Goal: Task Accomplishment & Management: Manage account settings

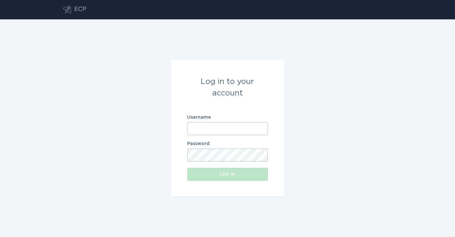
type input "[EMAIL_ADDRESS][DOMAIN_NAME]"
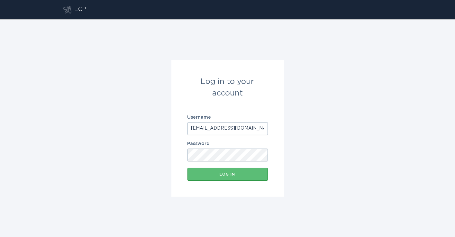
click at [210, 132] on input "[EMAIL_ADDRESS][DOMAIN_NAME]" at bounding box center [227, 128] width 80 height 13
click at [221, 170] on button "Log in" at bounding box center [227, 174] width 80 height 13
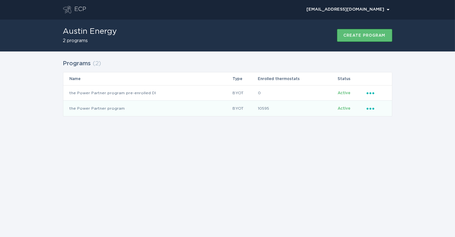
click at [148, 108] on td "the Power Partner program" at bounding box center [147, 108] width 169 height 15
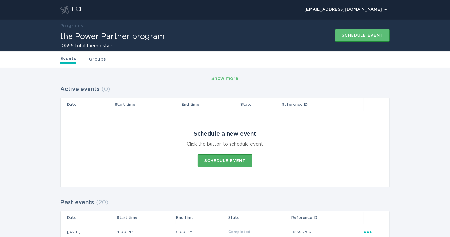
click at [208, 159] on div "Schedule event" at bounding box center [224, 161] width 41 height 4
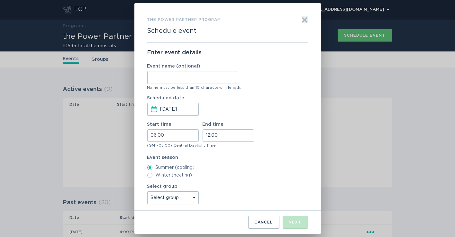
click at [160, 77] on input "Event name (optional)" at bounding box center [192, 77] width 90 height 13
type input "[PERSON_NAME]"
click at [155, 134] on input "06:00" at bounding box center [172, 135] width 51 height 13
click at [159, 179] on li "16" at bounding box center [157, 181] width 18 height 8
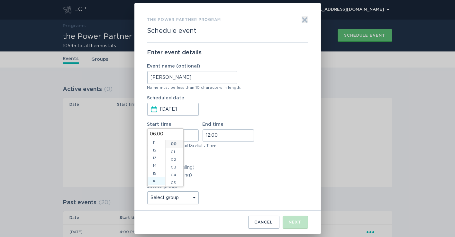
type input "16:00"
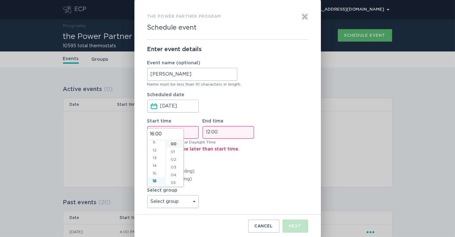
scroll to position [123, 0]
click at [205, 132] on input "12:00" at bounding box center [228, 132] width 51 height 13
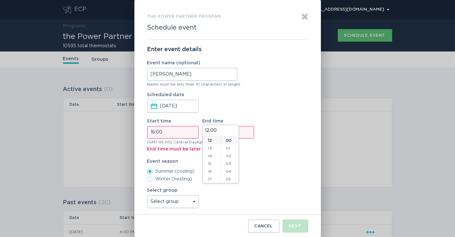
scroll to position [133, 0]
click at [208, 149] on li "18" at bounding box center [212, 147] width 18 height 8
type input "18:00"
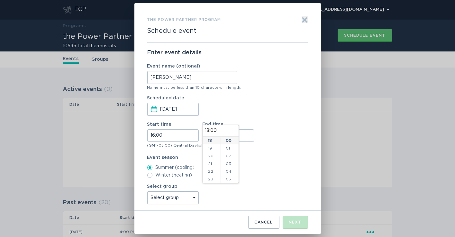
click at [190, 197] on select "Select group Whisper Hollow All thermostats High Point DND - Test DND - Pending…" at bounding box center [172, 197] width 51 height 13
select select "4c7b4abfe2b34ebaa82c5e767258e6bb"
click at [147, 191] on select "Select group Whisper Hollow All thermostats High Point DND - Test DND - Pending…" at bounding box center [172, 197] width 51 height 13
click at [291, 221] on div "Next" at bounding box center [295, 222] width 13 height 4
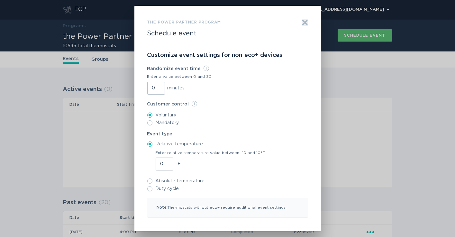
click at [149, 86] on input "0" at bounding box center [156, 88] width 18 height 13
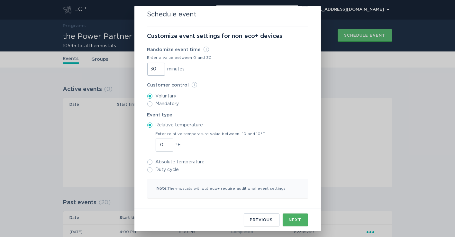
type input "30"
click at [285, 218] on button "Next" at bounding box center [295, 220] width 25 height 13
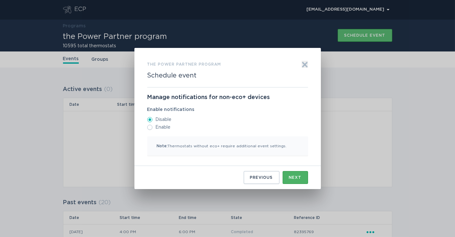
click at [295, 177] on div "Next" at bounding box center [295, 178] width 13 height 4
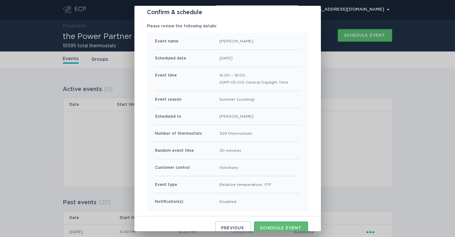
scroll to position [51, 0]
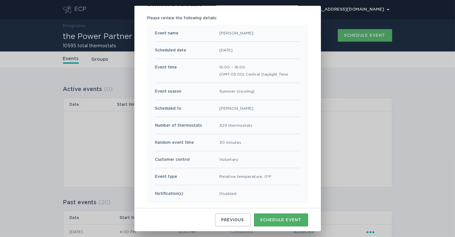
click at [277, 216] on button "Schedule event" at bounding box center [281, 220] width 54 height 13
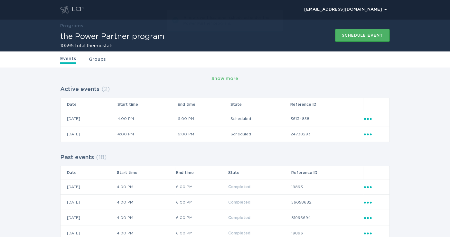
click at [345, 33] on div "Schedule event" at bounding box center [362, 35] width 41 height 4
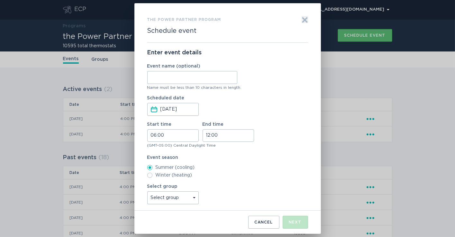
click at [191, 75] on input "Event name (optional)" at bounding box center [192, 77] width 90 height 13
click at [335, 82] on div "the Power Partner program Schedule event Exit Enter event details Event name (o…" at bounding box center [227, 118] width 455 height 237
click at [395, 122] on div "the Power Partner program Schedule event Exit Enter event details Event name (o…" at bounding box center [227, 118] width 455 height 237
click at [303, 21] on icon "Exit" at bounding box center [304, 20] width 5 height 5
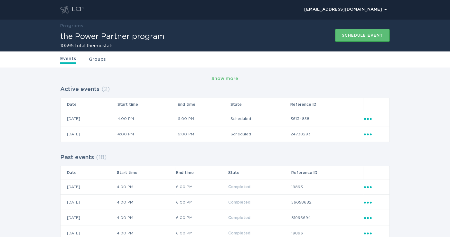
click at [369, 118] on icon "Ellipsis" at bounding box center [368, 117] width 9 height 5
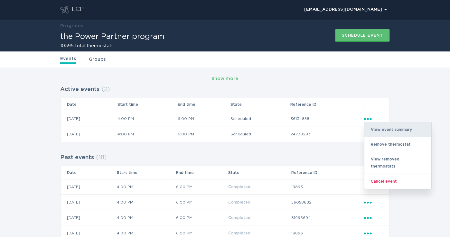
click at [369, 127] on div "View event summary" at bounding box center [397, 129] width 67 height 15
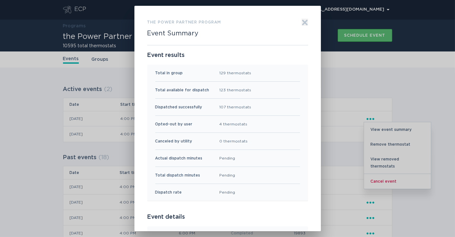
click at [302, 23] on icon "Exit" at bounding box center [305, 22] width 6 height 6
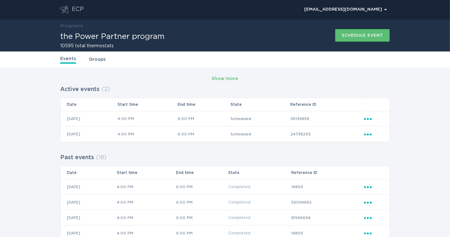
click at [365, 135] on icon "Popover menu" at bounding box center [368, 134] width 8 height 2
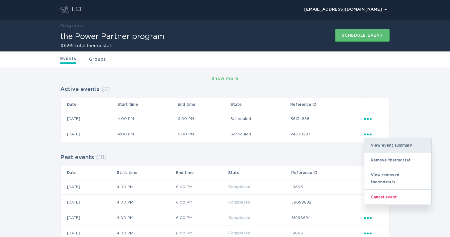
click at [370, 145] on div "View event summary" at bounding box center [397, 145] width 67 height 15
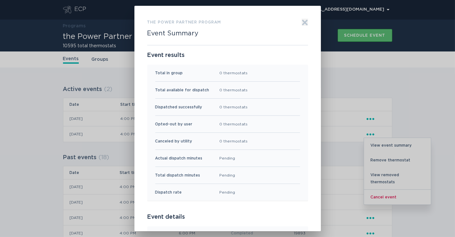
click at [302, 23] on icon "Exit" at bounding box center [305, 22] width 6 height 6
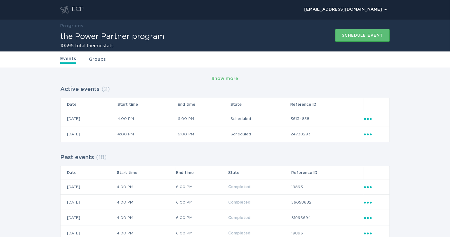
click at [367, 134] on icon "Popover menu" at bounding box center [368, 134] width 8 height 2
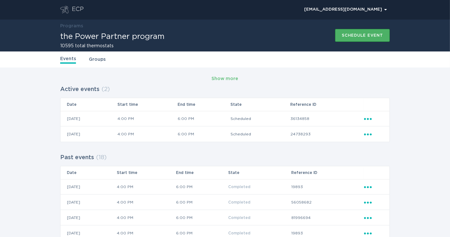
click at [346, 36] on div "Schedule event" at bounding box center [362, 35] width 41 height 4
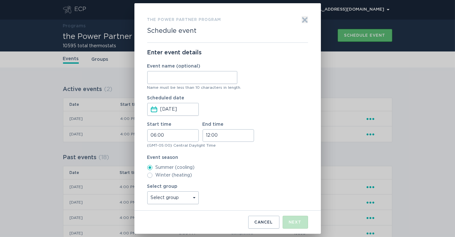
click at [200, 79] on input "Event name (optional)" at bounding box center [192, 77] width 90 height 13
type input "WH"
click at [152, 133] on input "06:00" at bounding box center [172, 135] width 51 height 13
click at [152, 179] on li "16" at bounding box center [157, 181] width 18 height 8
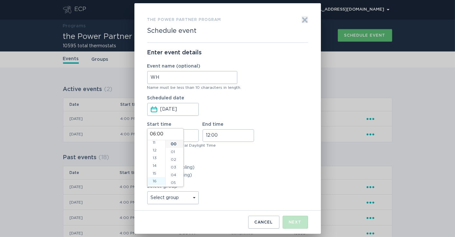
type input "16:00"
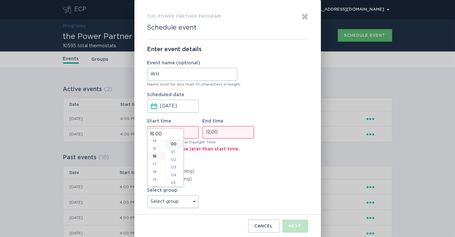
scroll to position [123, 0]
click at [208, 134] on input "12:00" at bounding box center [228, 132] width 51 height 13
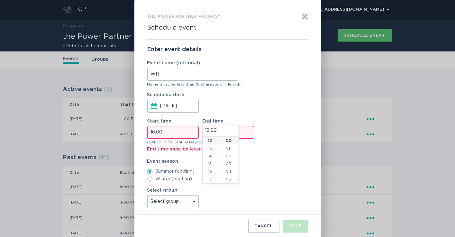
scroll to position [133, 0]
click at [211, 148] on li "18" at bounding box center [212, 147] width 18 height 8
type input "18:00"
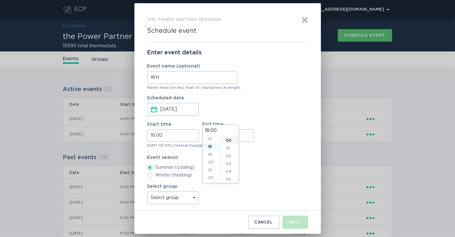
scroll to position [139, 0]
click at [192, 197] on select "Select group Whisper Hollow All thermostats High Point DND - Test DND - Pending…" at bounding box center [172, 197] width 51 height 13
select select "275fe029f442435fa047d9d4e3c7b5b6"
click at [147, 191] on select "Select group Whisper Hollow All thermostats High Point DND - Test DND - Pending…" at bounding box center [172, 197] width 51 height 13
click at [289, 221] on div "Next" at bounding box center [295, 222] width 13 height 4
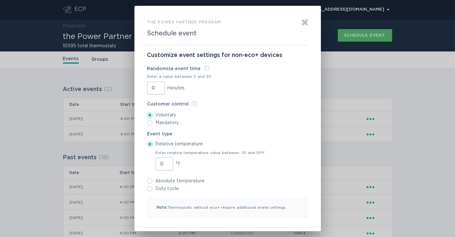
click at [150, 87] on input "0" at bounding box center [156, 88] width 18 height 13
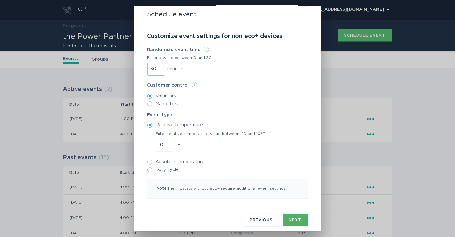
type input "30"
click at [294, 220] on div "Next" at bounding box center [295, 220] width 13 height 4
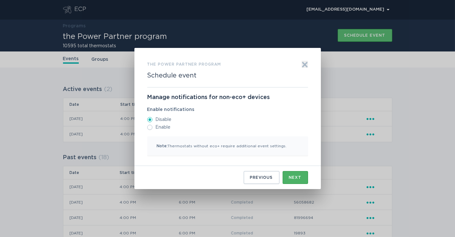
click at [287, 176] on button "Next" at bounding box center [295, 177] width 25 height 13
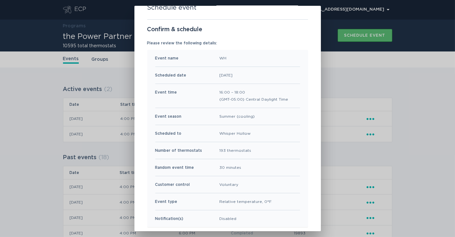
scroll to position [51, 0]
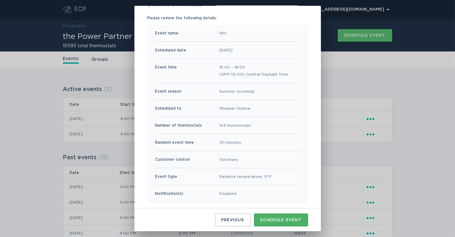
click at [263, 219] on div "Schedule event" at bounding box center [280, 220] width 41 height 4
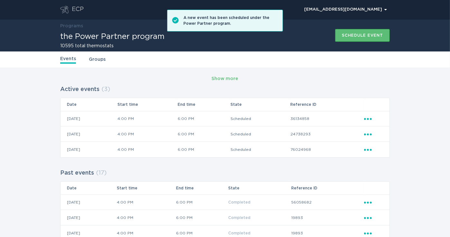
click at [366, 134] on icon "Ellipsis" at bounding box center [368, 133] width 9 height 5
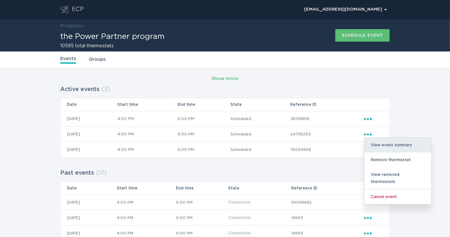
click at [370, 143] on div "View event summary" at bounding box center [397, 145] width 67 height 15
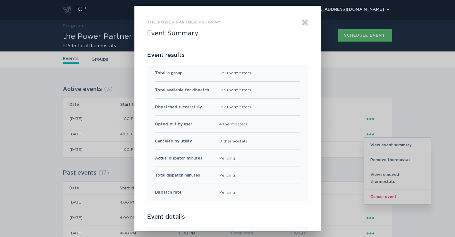
click at [302, 24] on icon "Exit" at bounding box center [305, 22] width 6 height 6
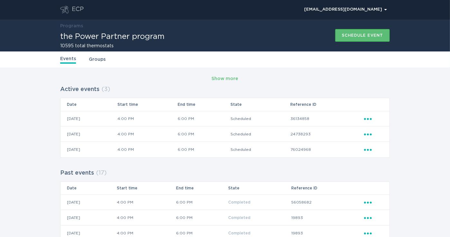
click at [366, 151] on icon "Ellipsis" at bounding box center [368, 148] width 9 height 5
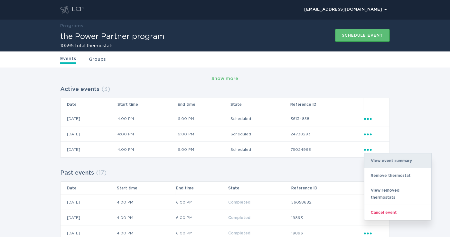
click at [371, 157] on div "View event summary" at bounding box center [397, 160] width 67 height 15
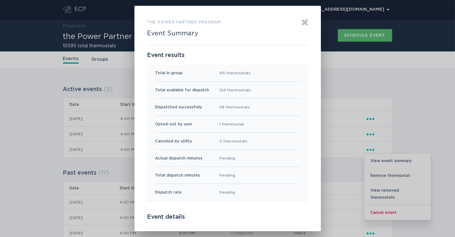
click at [297, 25] on div "the Power Partner program Event Summary Exit" at bounding box center [227, 32] width 161 height 26
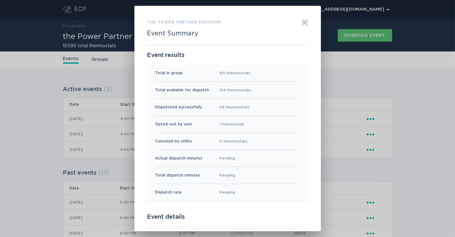
click at [302, 22] on icon "Exit" at bounding box center [304, 22] width 5 height 5
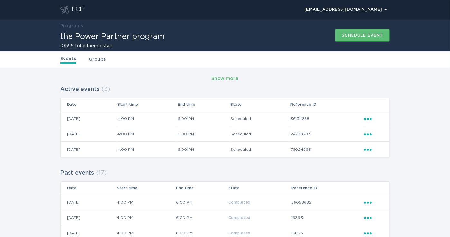
click at [367, 118] on icon "Ellipsis" at bounding box center [368, 117] width 9 height 5
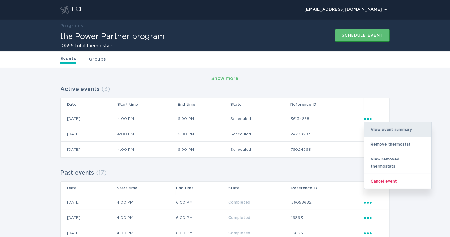
click at [368, 130] on div "View event summary" at bounding box center [397, 129] width 67 height 15
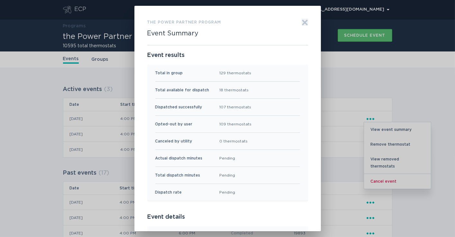
click at [302, 21] on icon "Exit" at bounding box center [305, 22] width 6 height 6
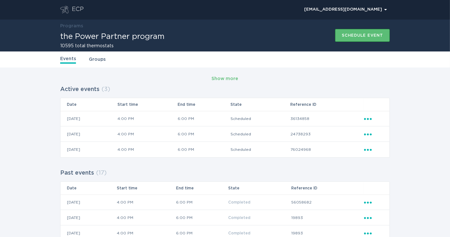
click at [365, 135] on icon "Popover menu" at bounding box center [368, 134] width 8 height 2
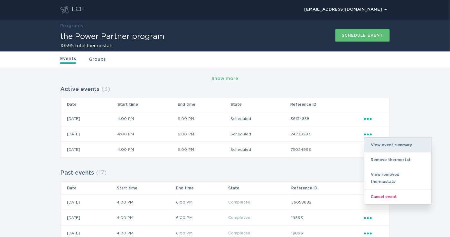
click at [366, 142] on div "View event summary" at bounding box center [397, 145] width 67 height 15
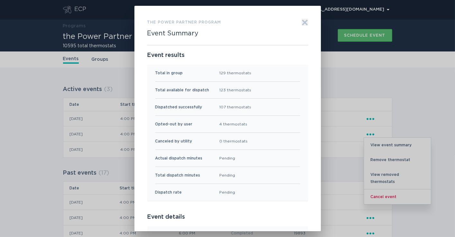
click at [302, 22] on icon "Exit" at bounding box center [305, 22] width 6 height 6
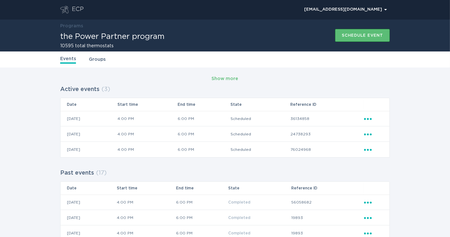
click at [371, 117] on icon "Ellipsis" at bounding box center [368, 117] width 9 height 5
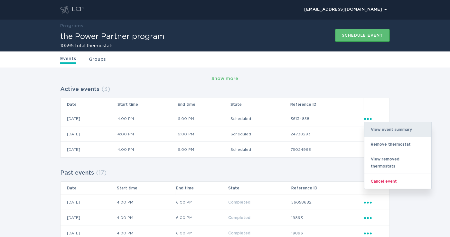
click at [374, 126] on div "View event summary" at bounding box center [397, 129] width 67 height 15
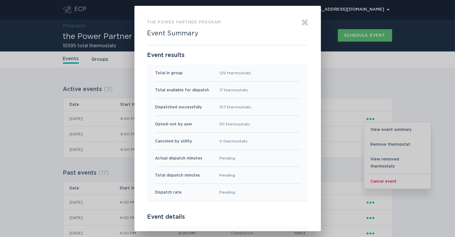
click at [303, 23] on icon "Exit" at bounding box center [304, 22] width 5 height 5
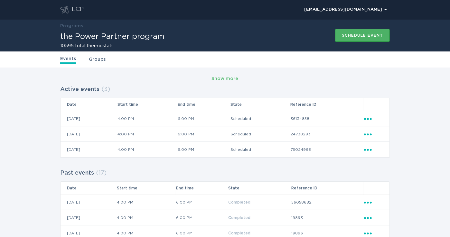
click at [342, 37] on div "Schedule event" at bounding box center [362, 35] width 41 height 4
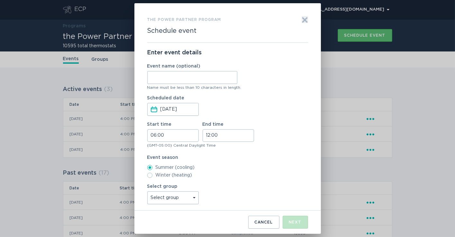
click at [205, 80] on input "Event name (optional)" at bounding box center [192, 77] width 90 height 13
type input "Agave"
click at [152, 135] on input "06:00" at bounding box center [172, 135] width 51 height 13
click at [154, 182] on li "16" at bounding box center [157, 181] width 18 height 8
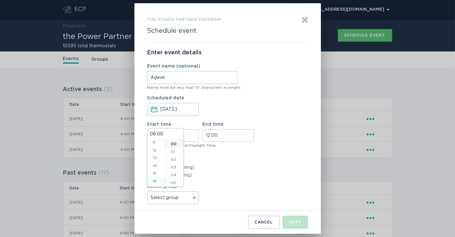
type input "16:00"
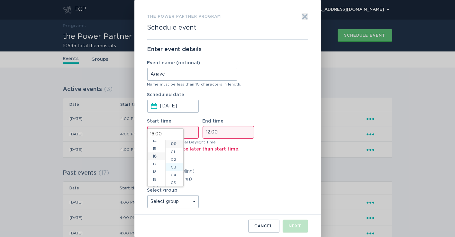
scroll to position [123, 0]
click at [208, 131] on input "12:00" at bounding box center [228, 132] width 51 height 13
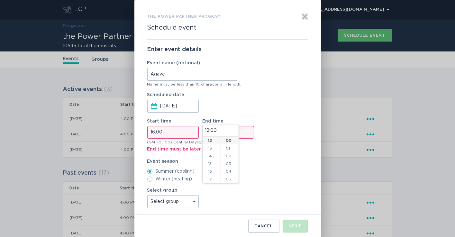
scroll to position [133, 0]
click at [211, 148] on li "18" at bounding box center [212, 147] width 18 height 8
type input "18:00"
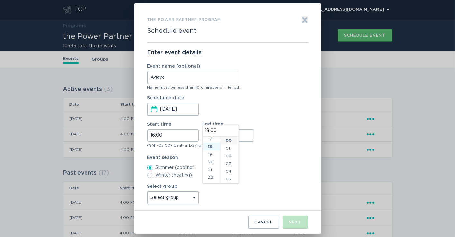
scroll to position [139, 0]
click at [184, 201] on select "Select group Whisper Hollow All thermostats High Point DND - Test DND - Pending…" at bounding box center [172, 197] width 51 height 13
select select "d4e68daaa0f24a49beb9002b841a67a6"
click at [147, 191] on select "Select group Whisper Hollow All thermostats High Point DND - Test DND - Pending…" at bounding box center [172, 197] width 51 height 13
click at [296, 220] on div "Next" at bounding box center [295, 222] width 13 height 4
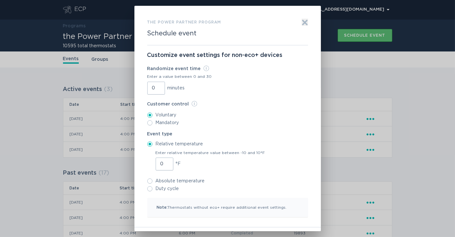
click at [149, 89] on input "0" at bounding box center [156, 88] width 18 height 13
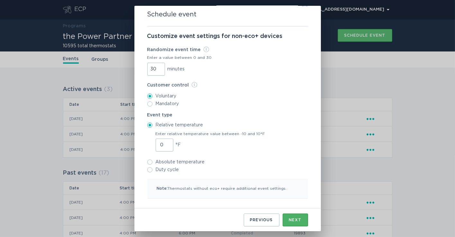
type input "30"
click at [289, 219] on div "Next" at bounding box center [295, 220] width 13 height 4
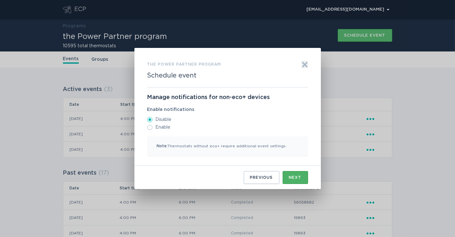
click at [286, 175] on button "Next" at bounding box center [295, 177] width 25 height 13
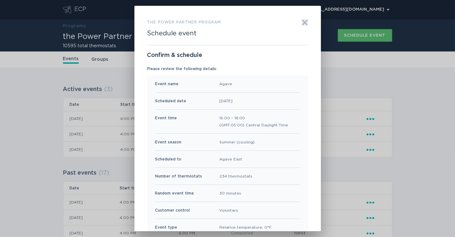
scroll to position [51, 0]
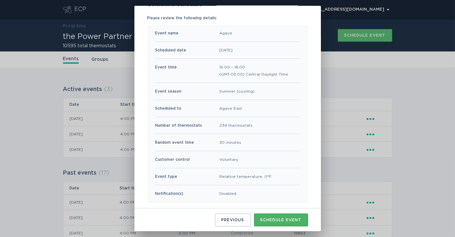
click at [283, 216] on button "Schedule event" at bounding box center [281, 220] width 54 height 13
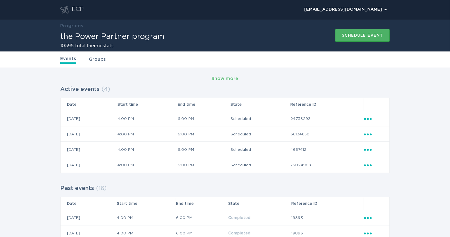
click at [354, 38] on button "Schedule event" at bounding box center [362, 35] width 55 height 13
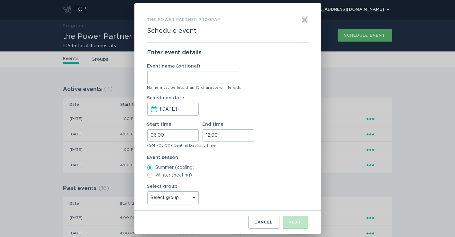
click at [187, 80] on input "Event name (optional)" at bounding box center [192, 77] width 90 height 13
click at [188, 79] on input "Event name (optional)" at bounding box center [192, 77] width 90 height 13
type input "High Point"
click at [150, 137] on input "06:00" at bounding box center [172, 135] width 51 height 13
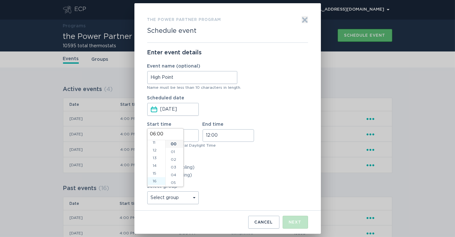
click at [157, 181] on li "16" at bounding box center [157, 181] width 18 height 8
type input "16:00"
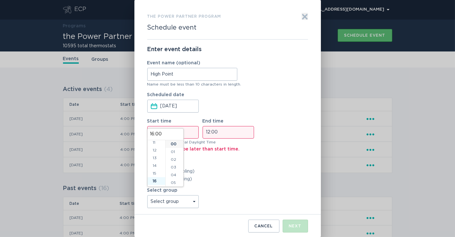
scroll to position [123, 0]
click at [207, 133] on input "12:00" at bounding box center [228, 132] width 51 height 13
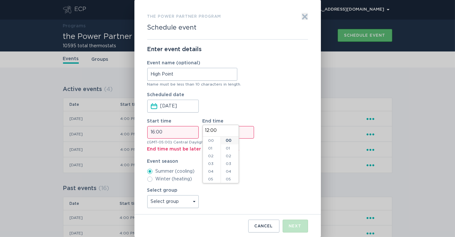
scroll to position [93, 0]
click at [209, 147] on li "18" at bounding box center [212, 147] width 18 height 8
type input "18:00"
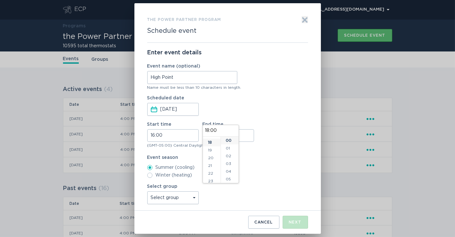
scroll to position [139, 0]
click at [190, 196] on select "Select group Whisper Hollow All thermostats High Point DND - Test DND - Pending…" at bounding box center [172, 197] width 51 height 13
select select "3124351f5c3d4c9295d2153e43e32fc4"
click at [147, 191] on select "Select group Whisper Hollow All thermostats High Point DND - Test DND - Pending…" at bounding box center [172, 197] width 51 height 13
click at [290, 225] on button "Next" at bounding box center [295, 222] width 25 height 13
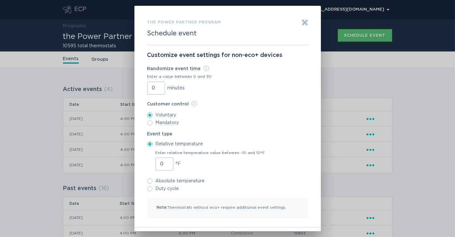
click at [150, 88] on input "0" at bounding box center [156, 88] width 18 height 13
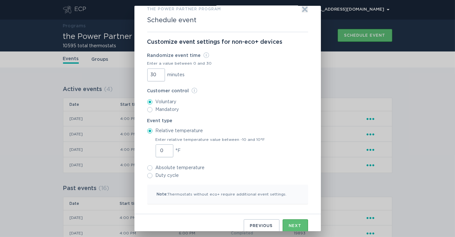
scroll to position [19, 0]
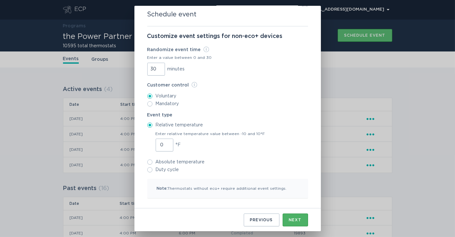
type input "30"
click at [288, 216] on button "Next" at bounding box center [295, 220] width 25 height 13
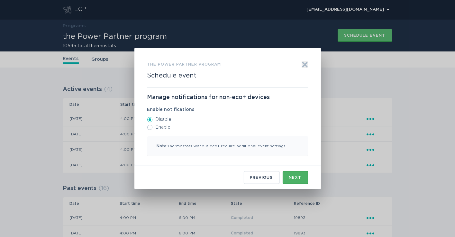
click at [291, 174] on button "Next" at bounding box center [295, 177] width 25 height 13
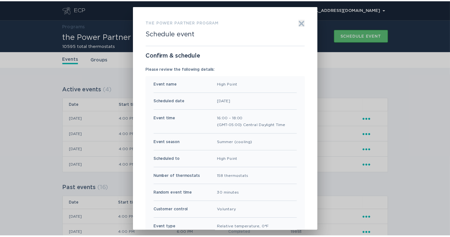
scroll to position [51, 0]
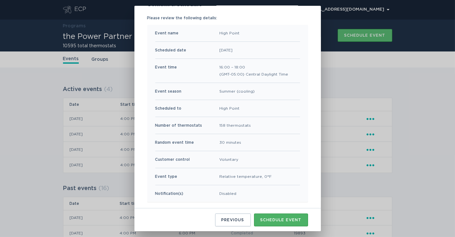
click at [264, 216] on button "Schedule event" at bounding box center [281, 220] width 54 height 13
